Goal: Find specific page/section: Find specific page/section

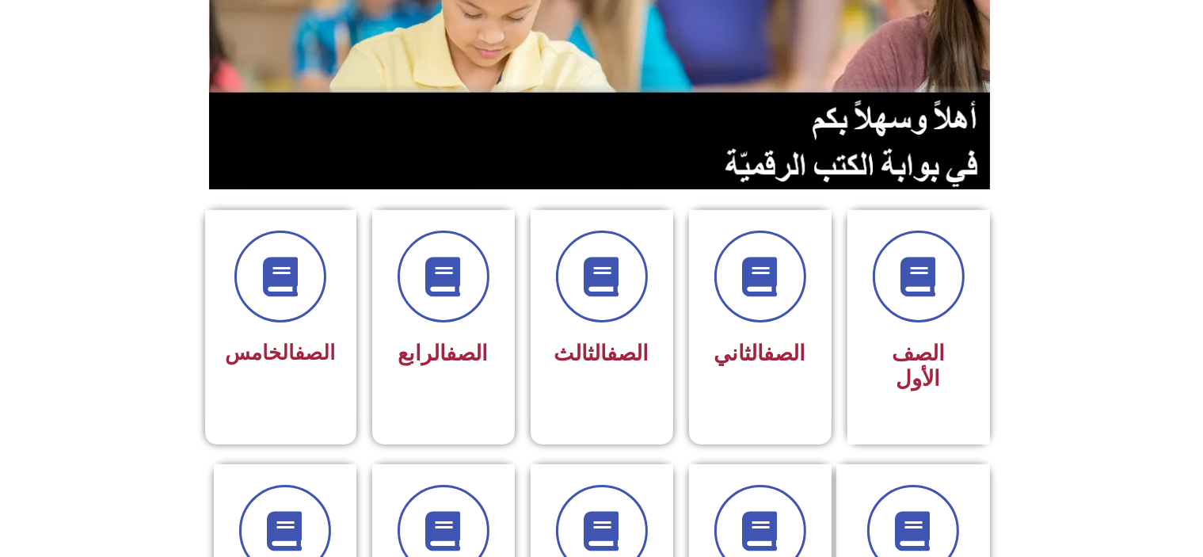
scroll to position [271, 0]
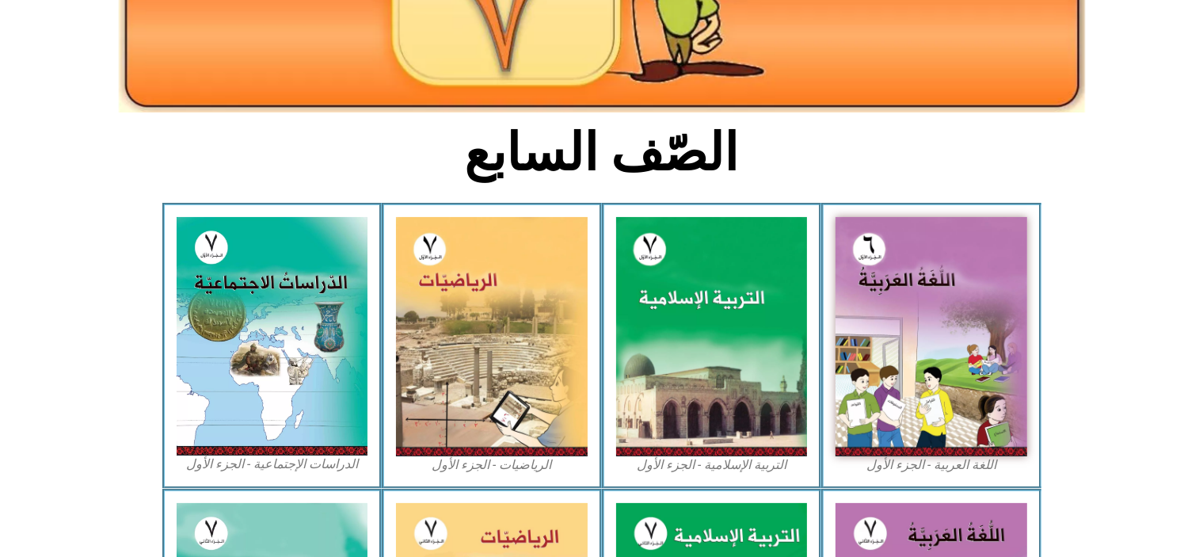
scroll to position [291, 0]
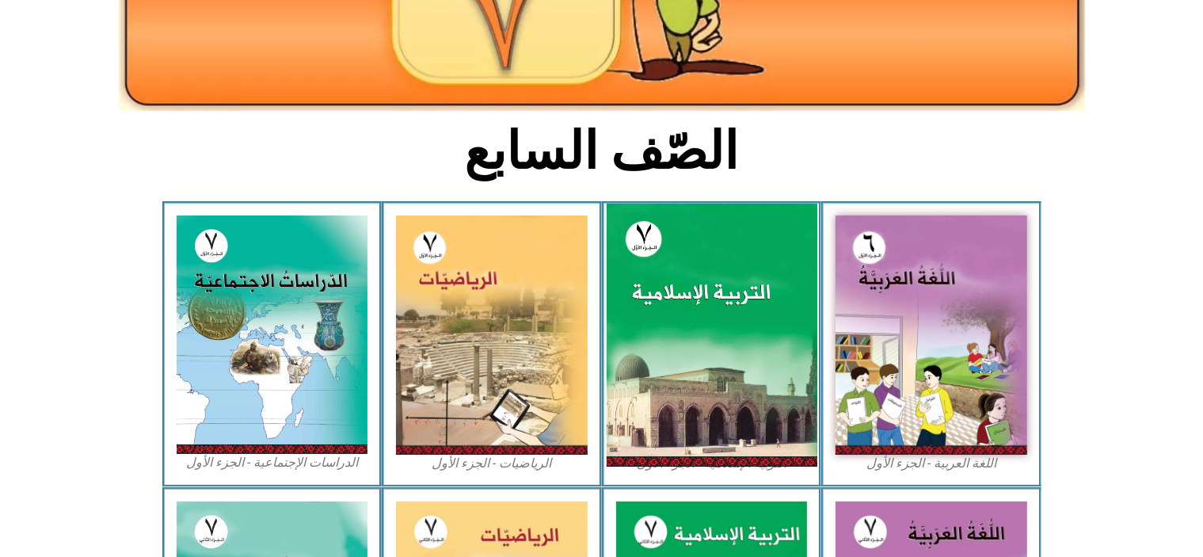
click at [732, 284] on img at bounding box center [711, 335] width 211 height 263
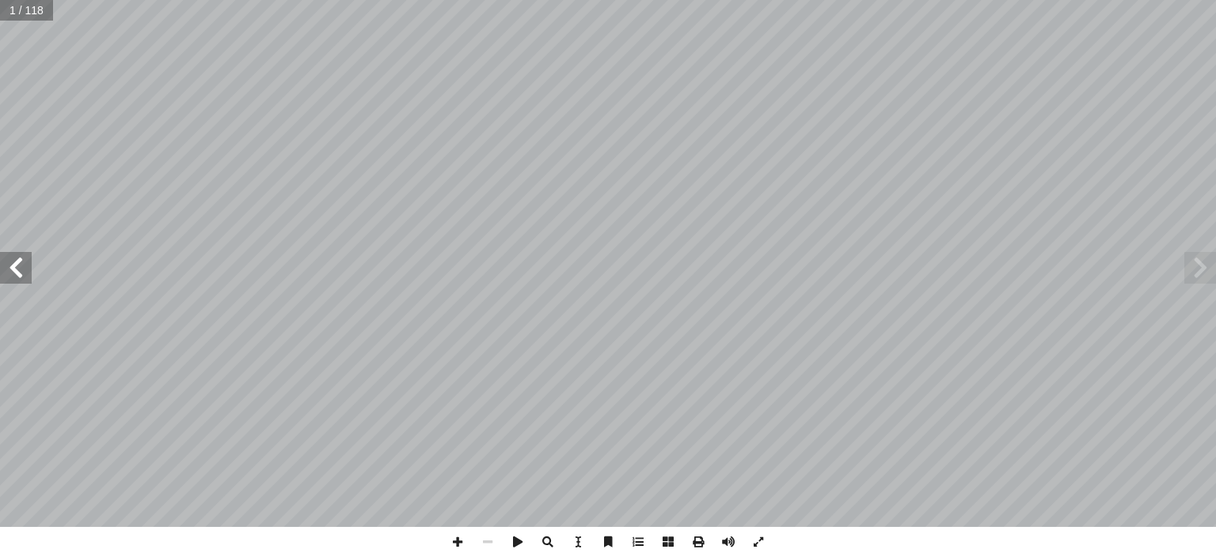
click at [18, 265] on span at bounding box center [16, 268] width 32 height 32
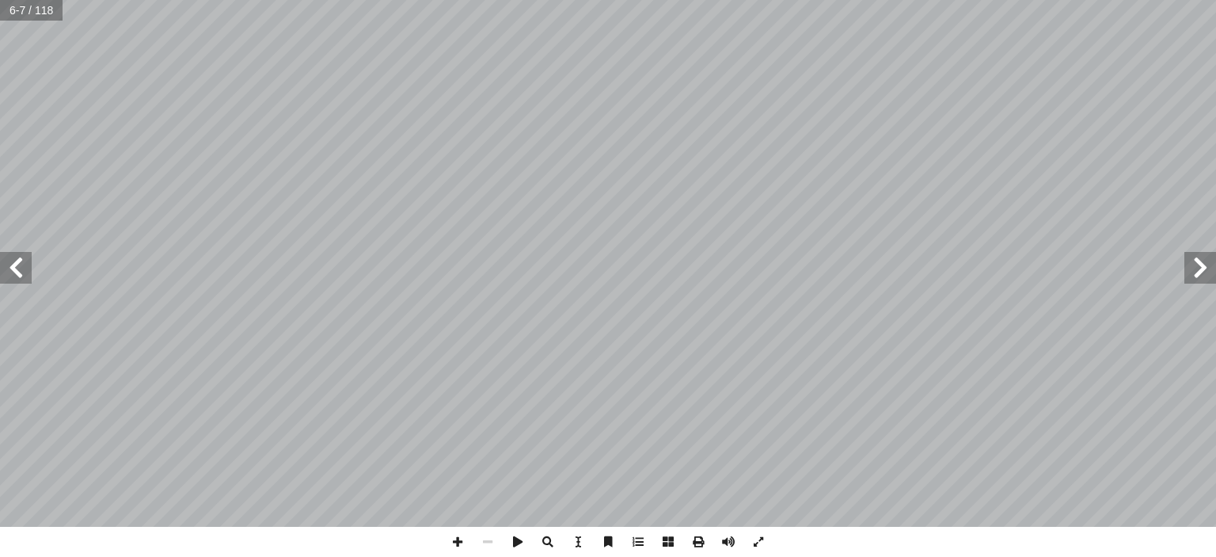
click at [18, 265] on span at bounding box center [16, 268] width 32 height 32
click at [459, 544] on span at bounding box center [458, 542] width 30 height 30
